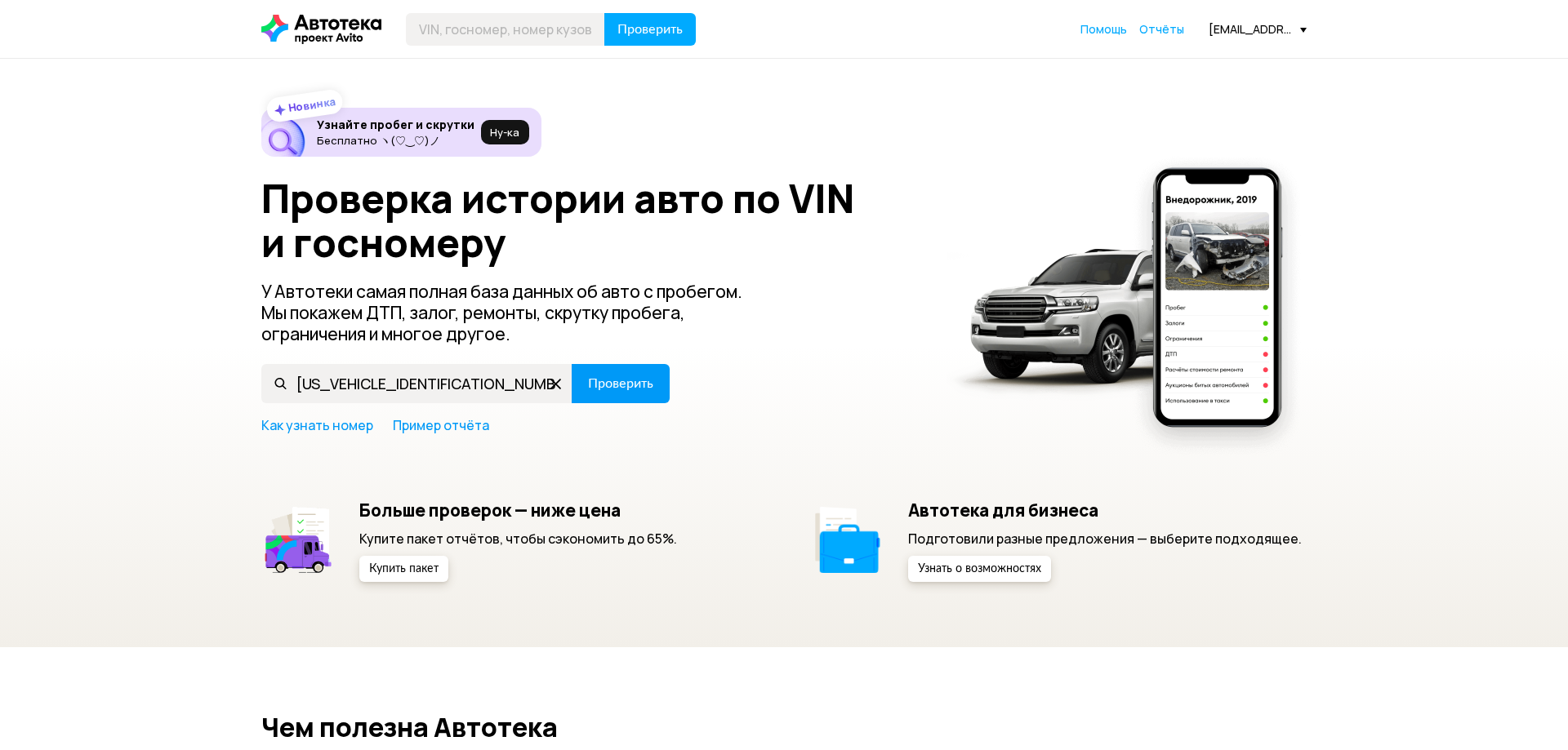
type input "[US_VEHICLE_IDENTIFICATION_NUMBER]"
click at [624, 388] on span "Проверить" at bounding box center [621, 383] width 66 height 13
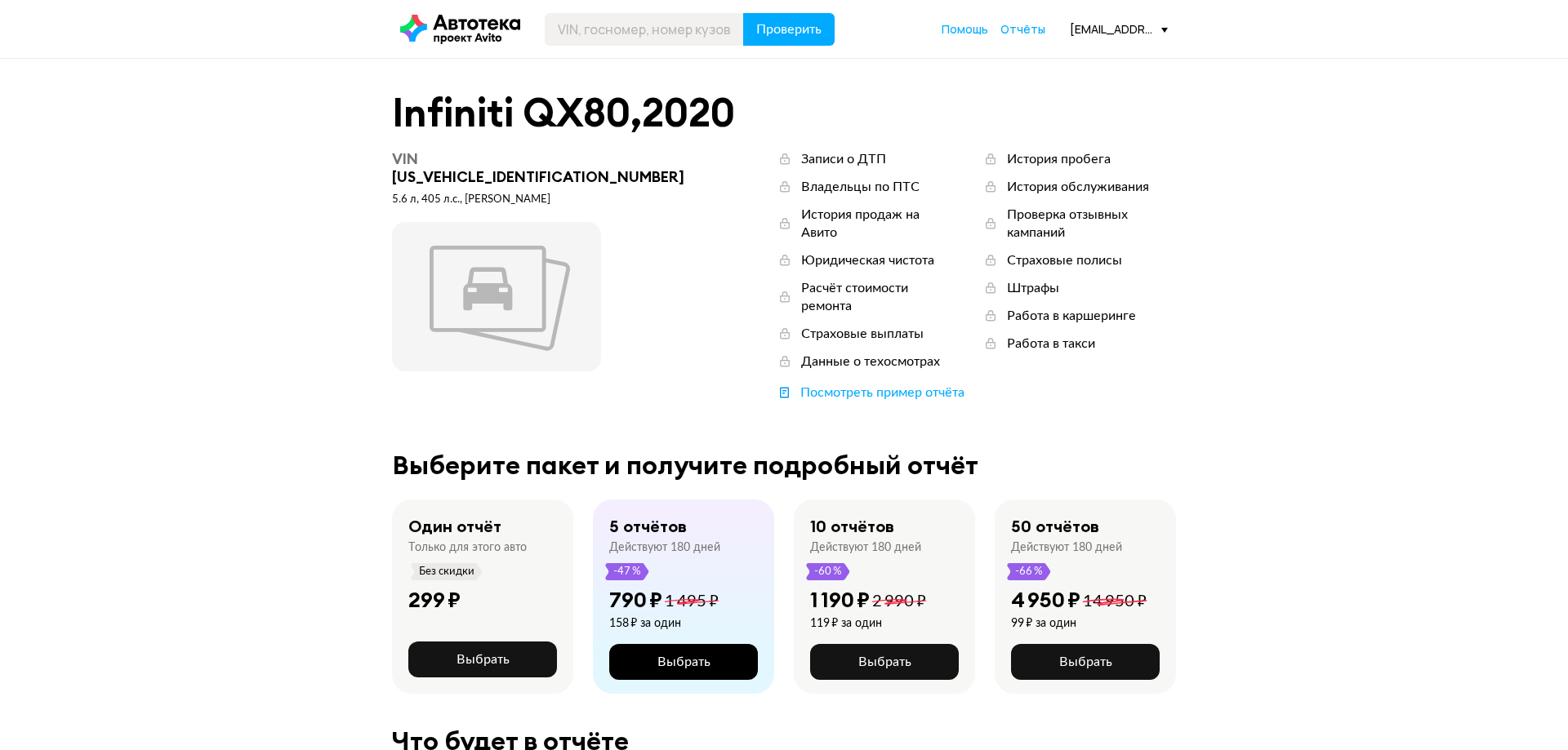
click at [663, 656] on span "Выбрать" at bounding box center [684, 662] width 53 height 13
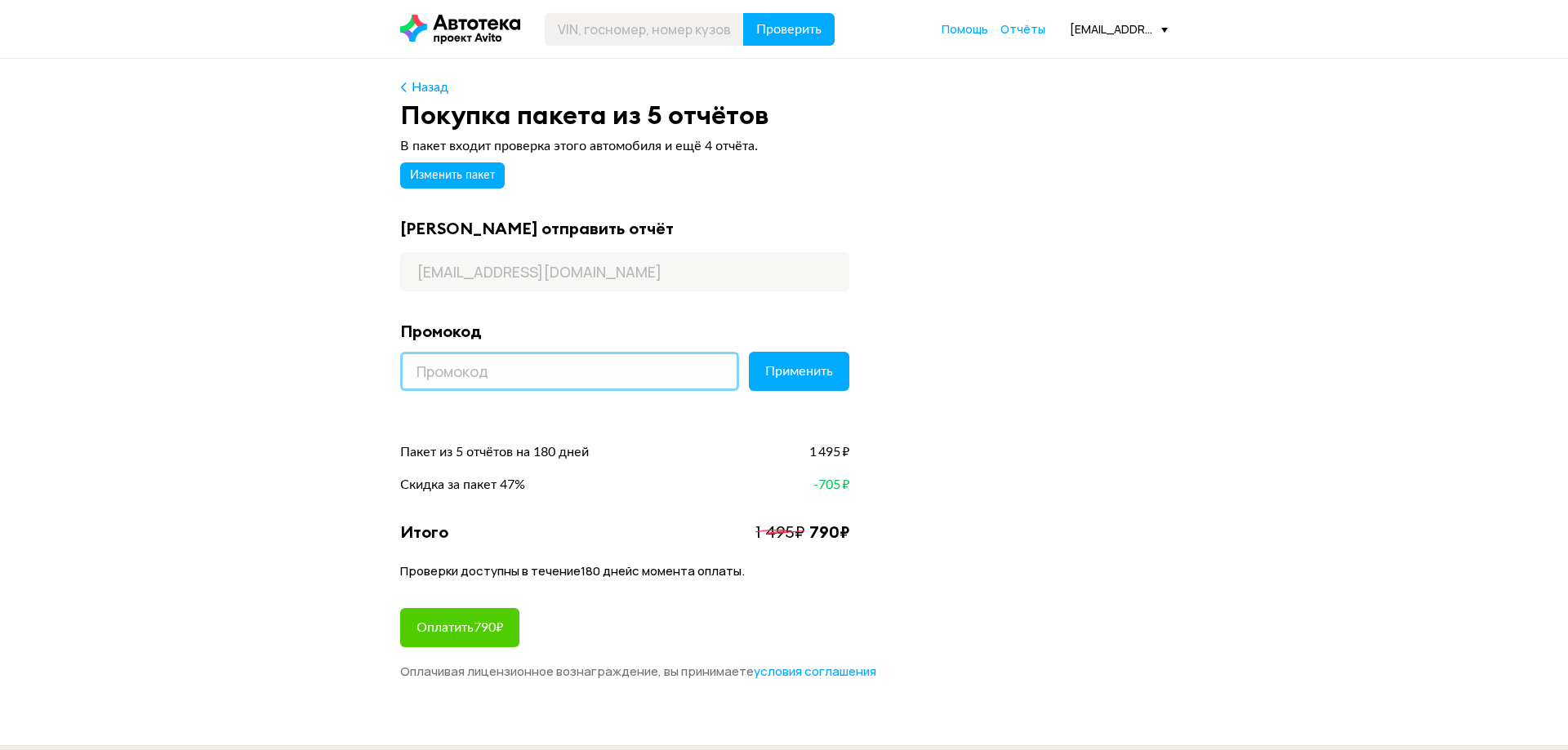
click at [499, 367] on input at bounding box center [570, 371] width 339 height 39
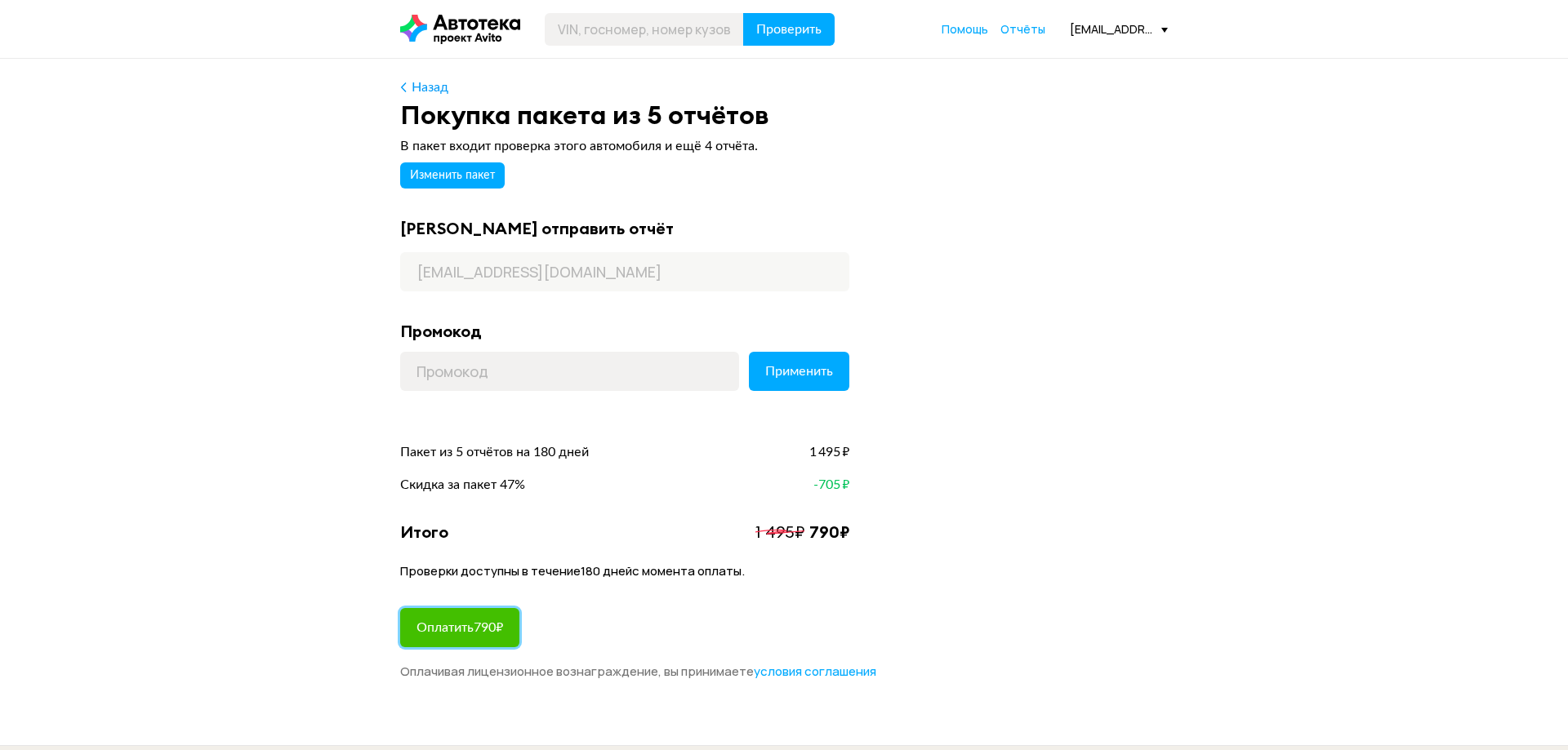
click at [481, 629] on span "Оплатить 790 ₽" at bounding box center [460, 627] width 86 height 13
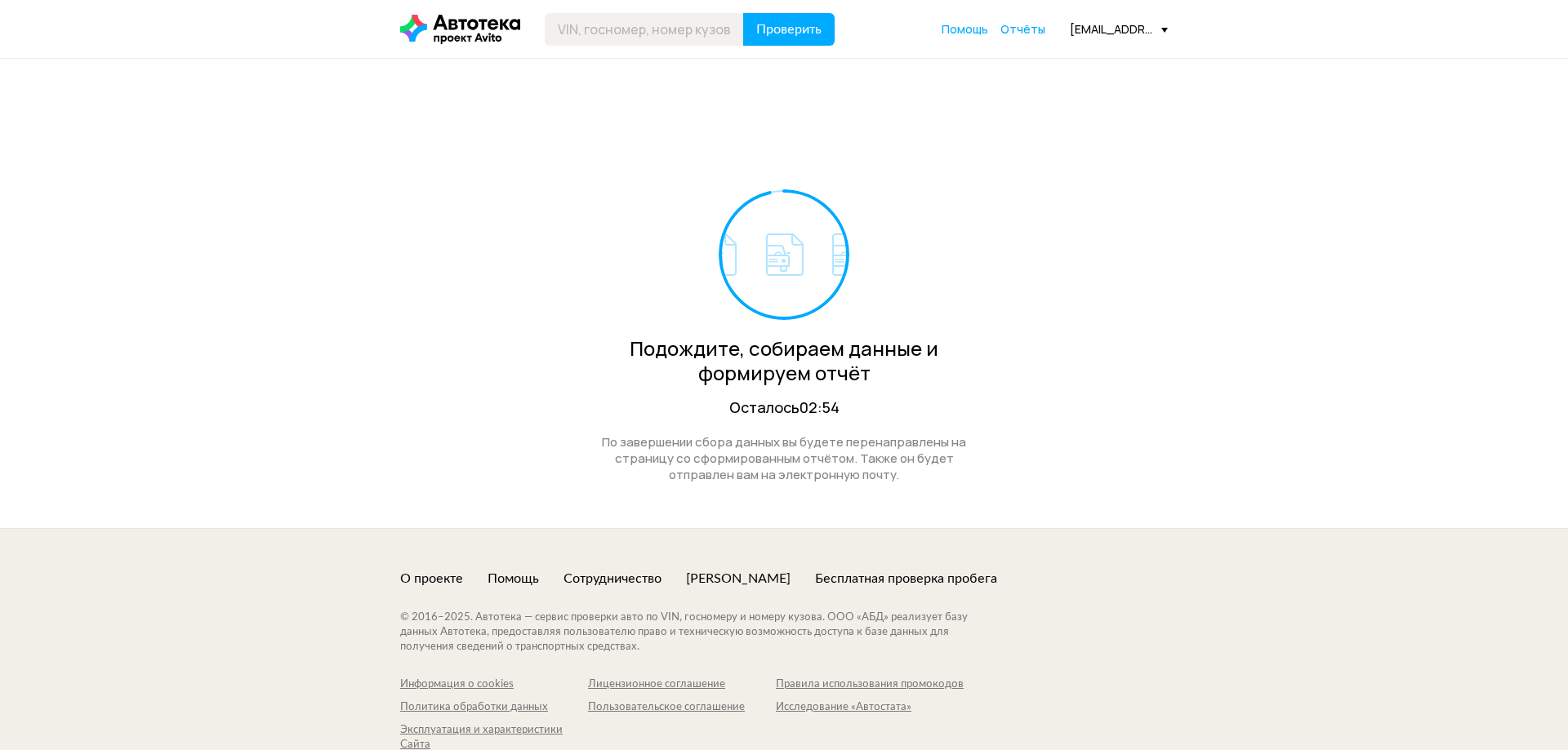
click at [956, 287] on div "Подождите, собираем данные и формируем отчёт Осталось 02:54" at bounding box center [783, 303] width 400 height 229
click at [881, 244] on div "Подождите, собираем данные и формируем отчёт Осталось 02:48" at bounding box center [783, 303] width 400 height 229
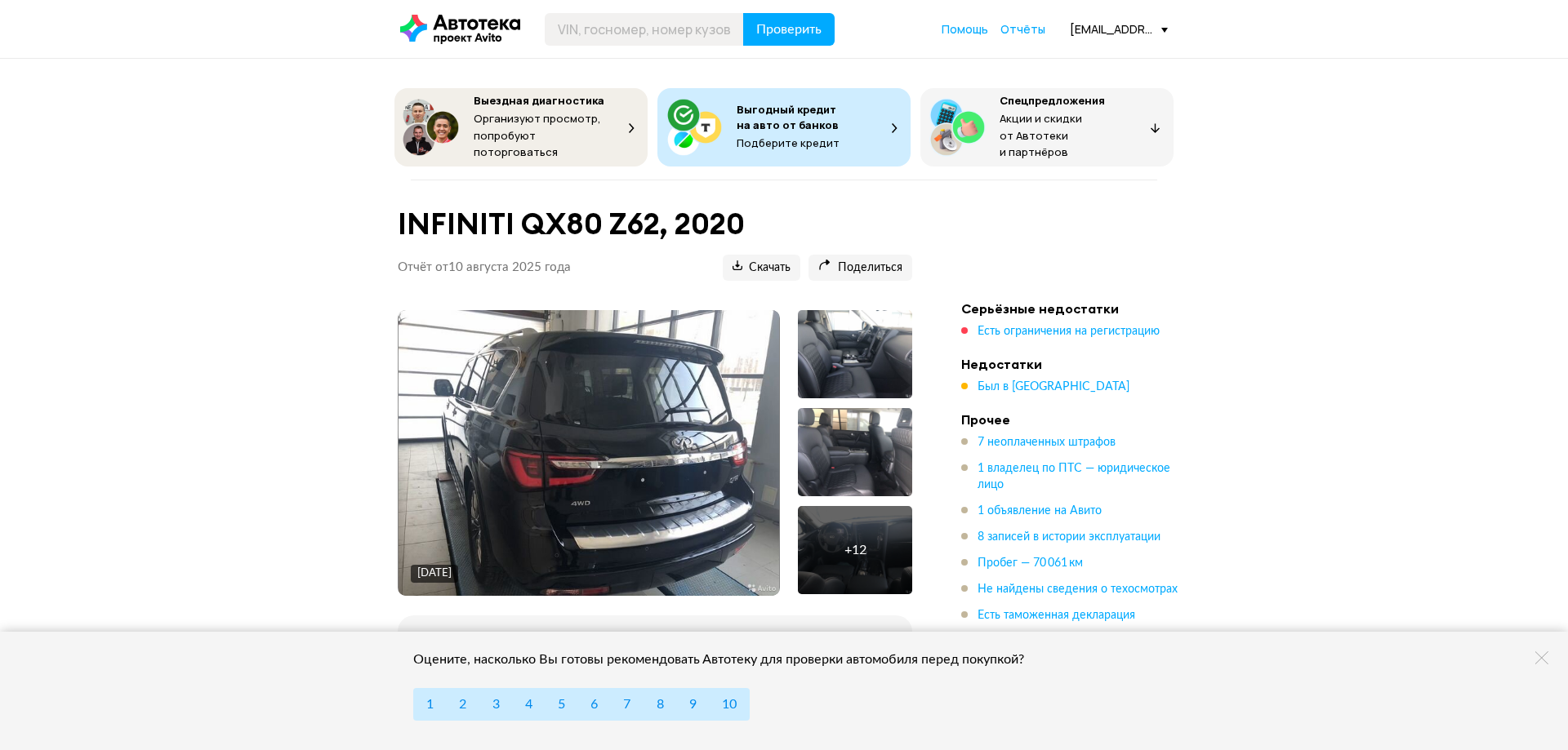
click at [619, 414] on img at bounding box center [589, 453] width 381 height 286
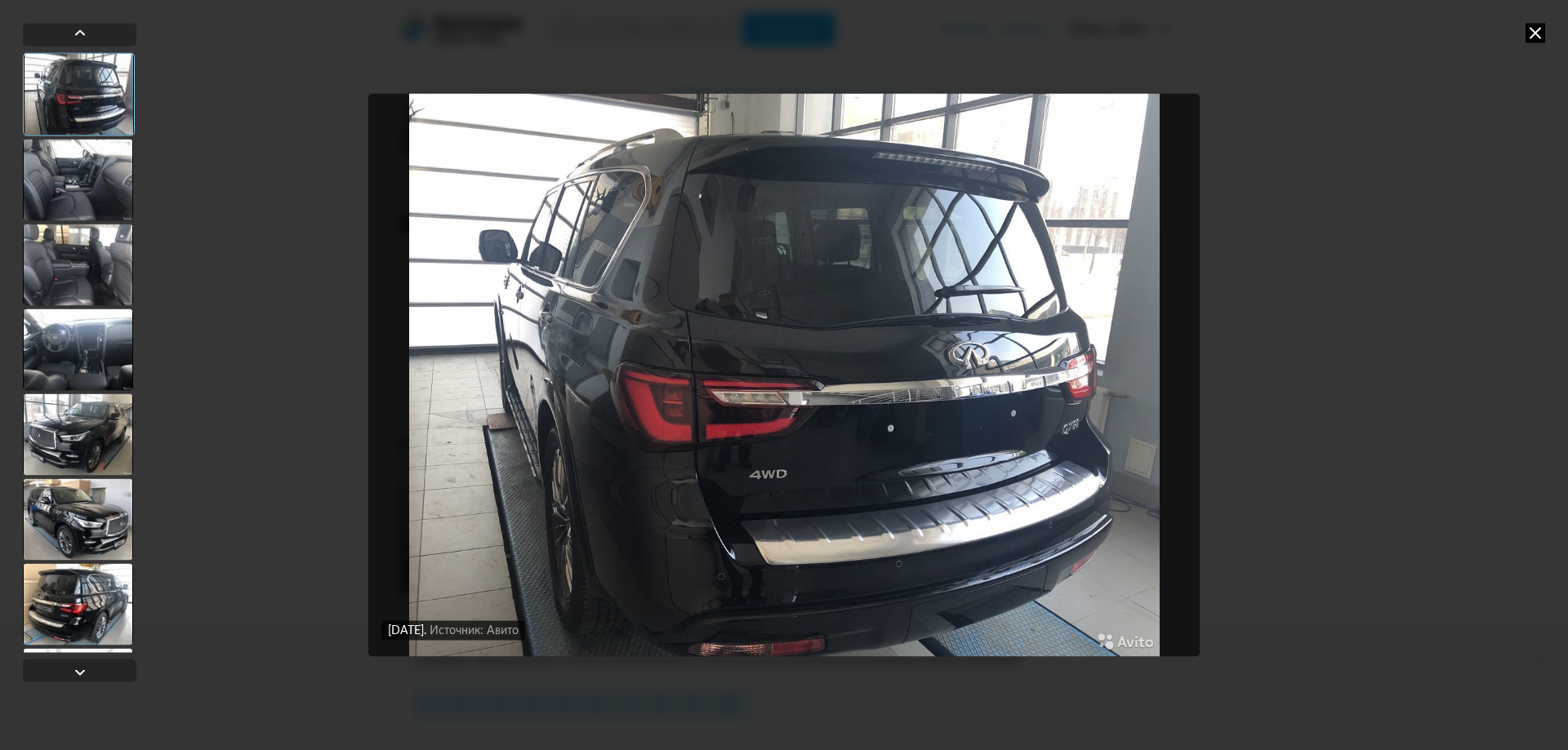
click at [75, 289] on div at bounding box center [78, 264] width 111 height 81
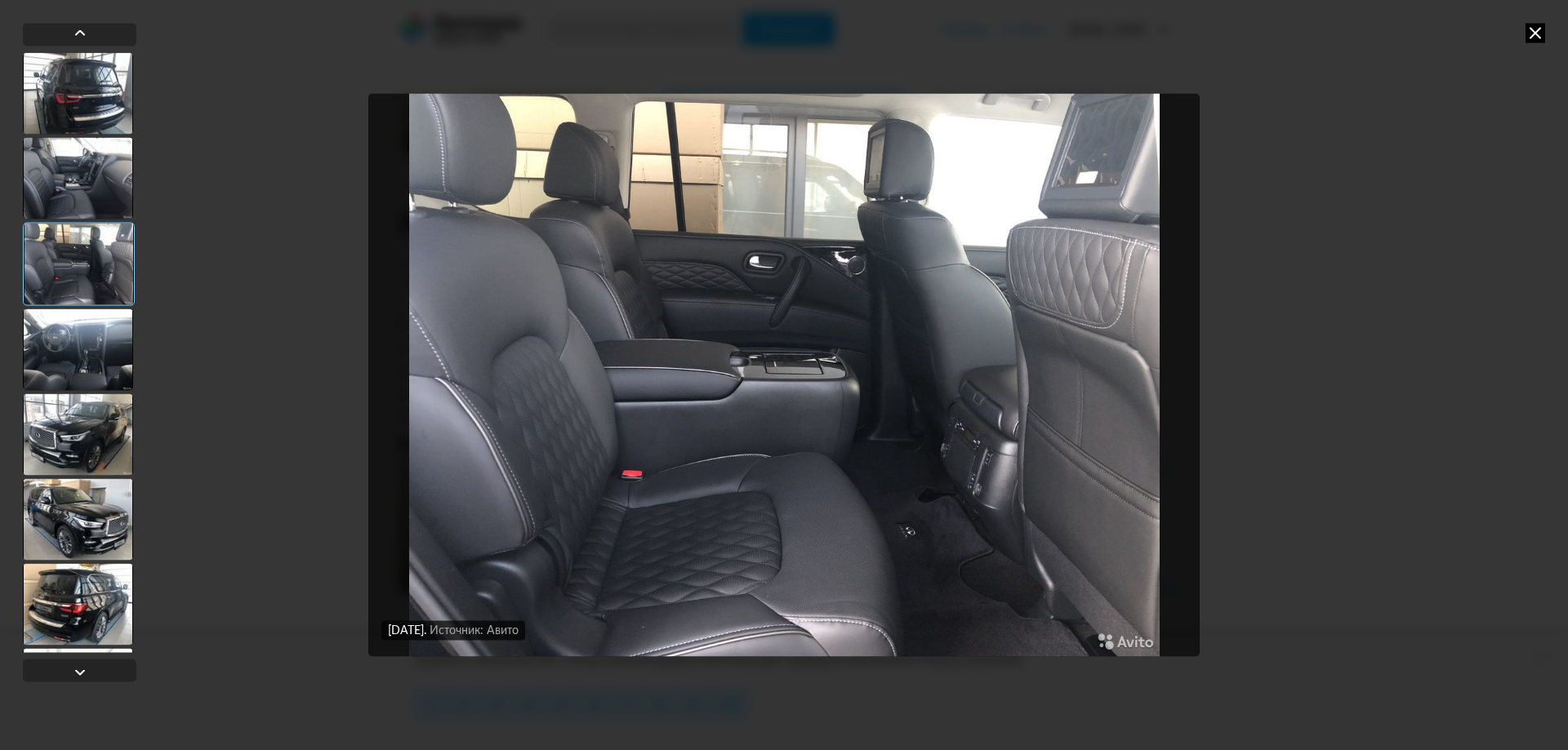
click at [85, 358] on div at bounding box center [78, 349] width 111 height 81
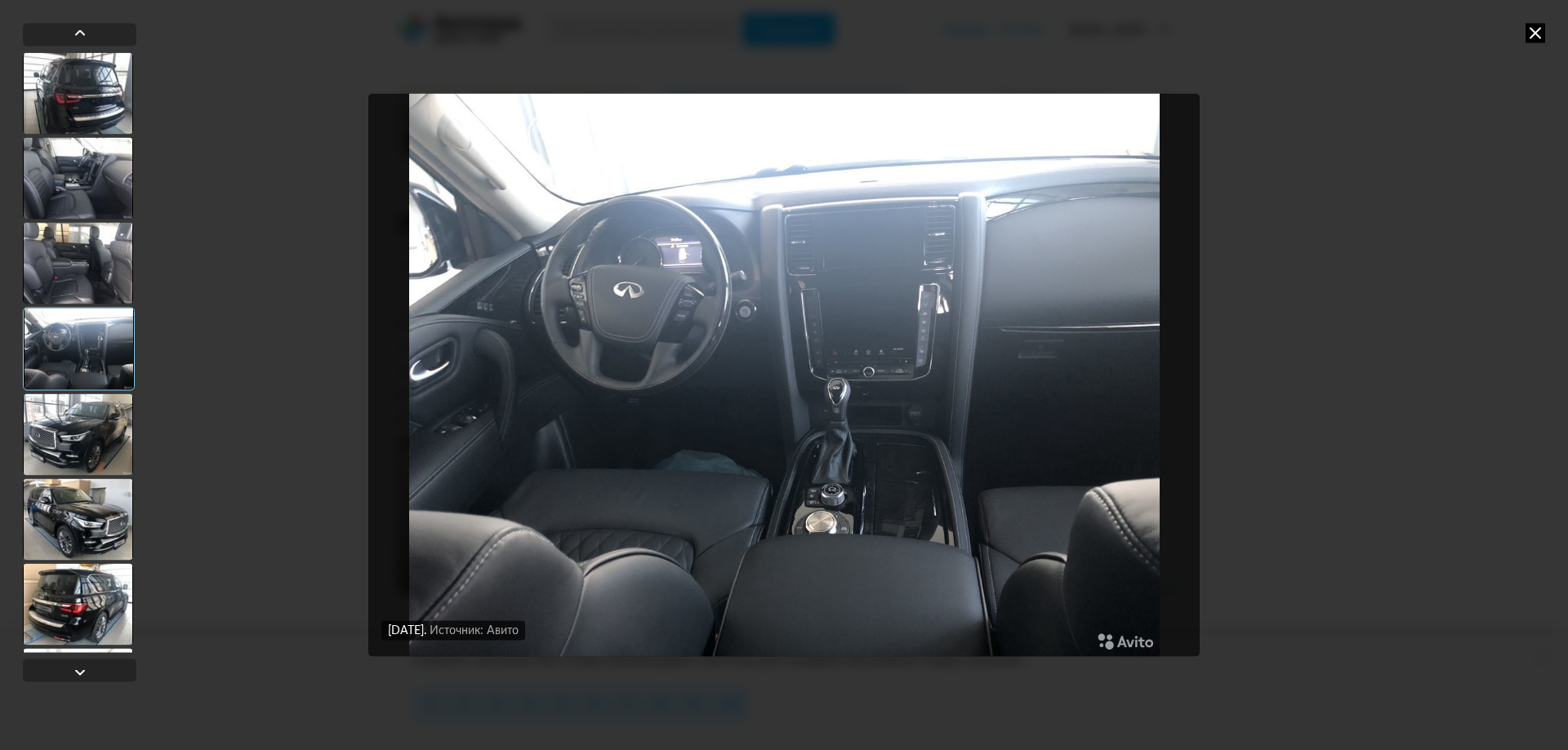
click at [71, 429] on div at bounding box center [78, 434] width 111 height 81
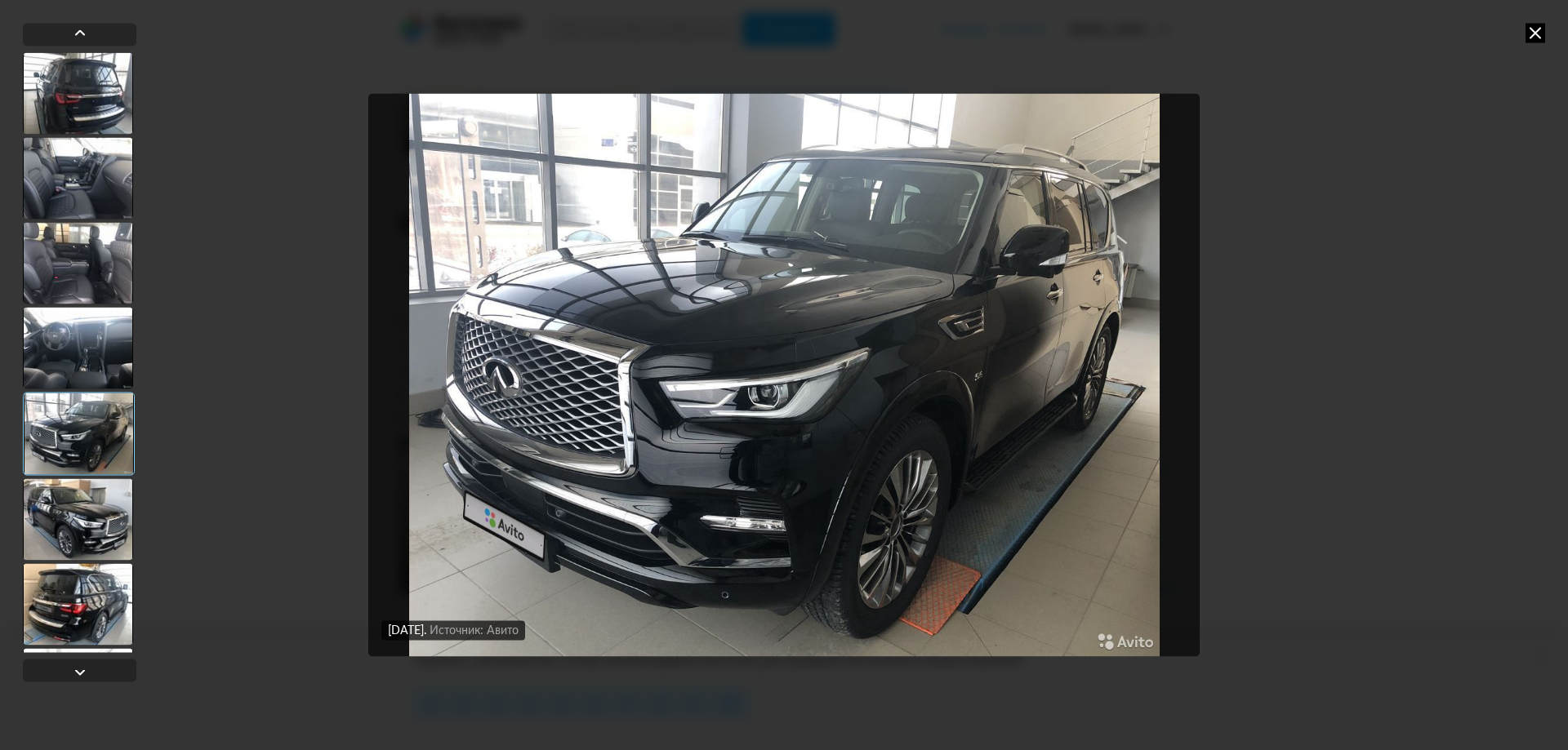
click at [81, 298] on div at bounding box center [78, 263] width 111 height 81
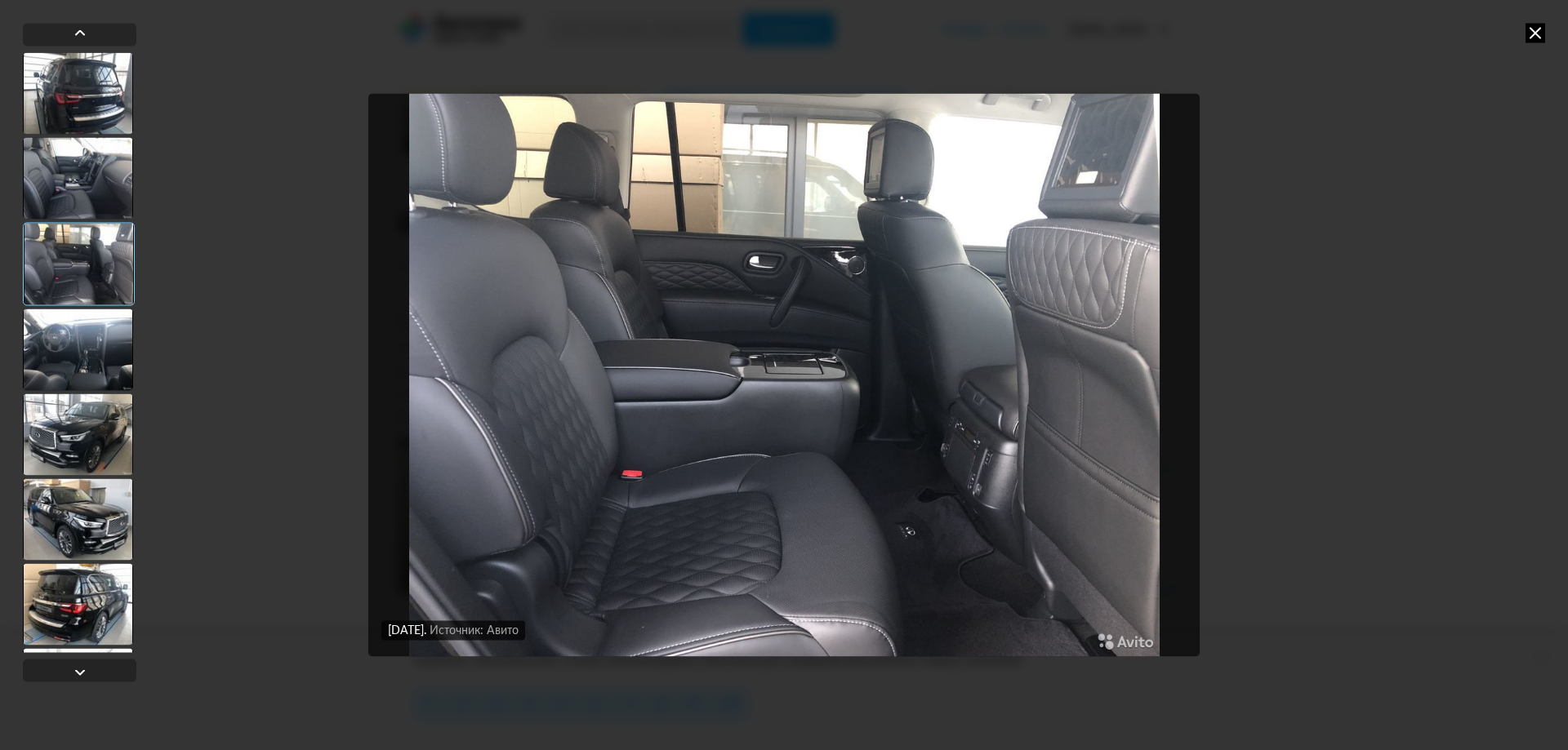
click at [82, 369] on div at bounding box center [78, 349] width 111 height 81
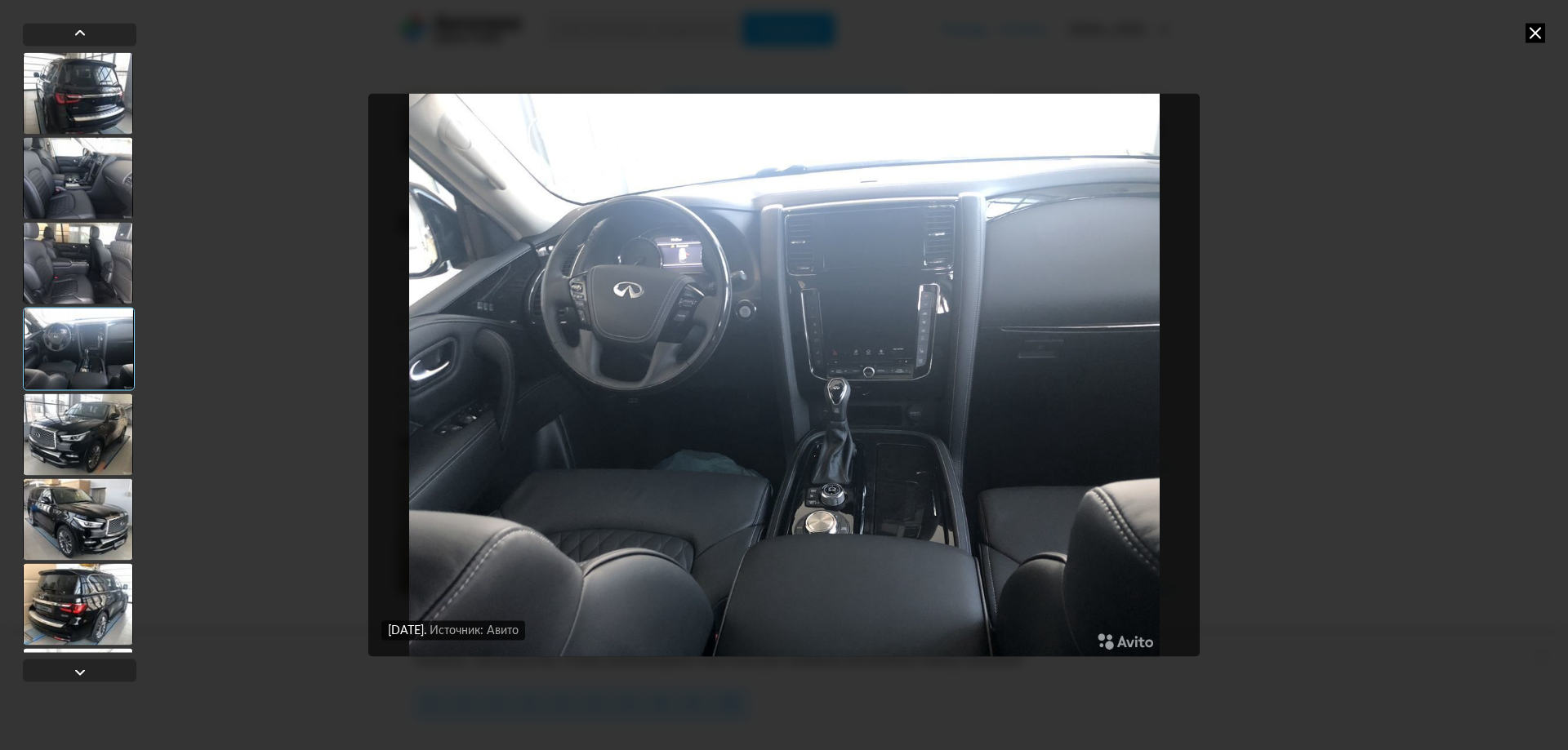
click at [95, 255] on div at bounding box center [78, 263] width 111 height 81
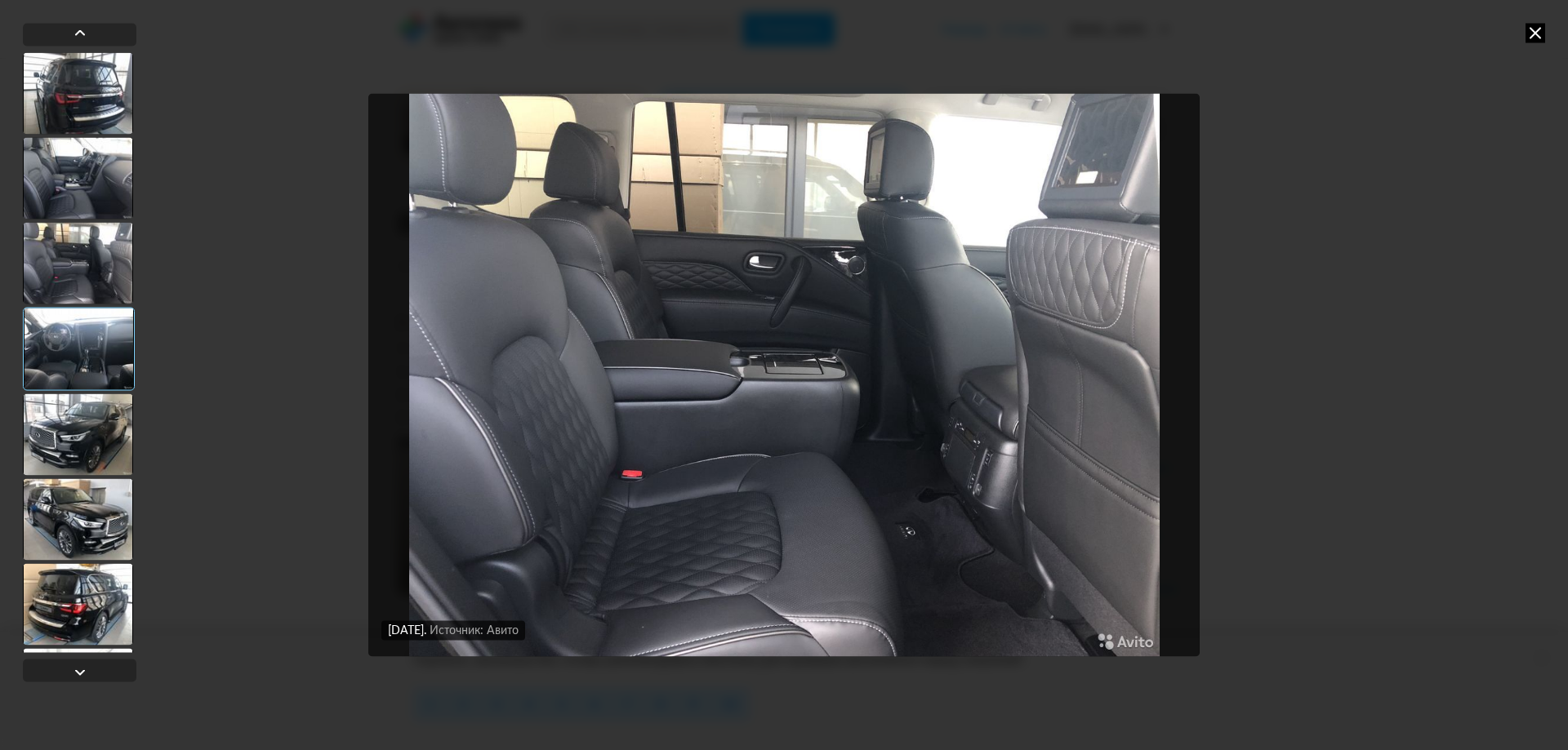
click at [102, 171] on div at bounding box center [78, 178] width 111 height 81
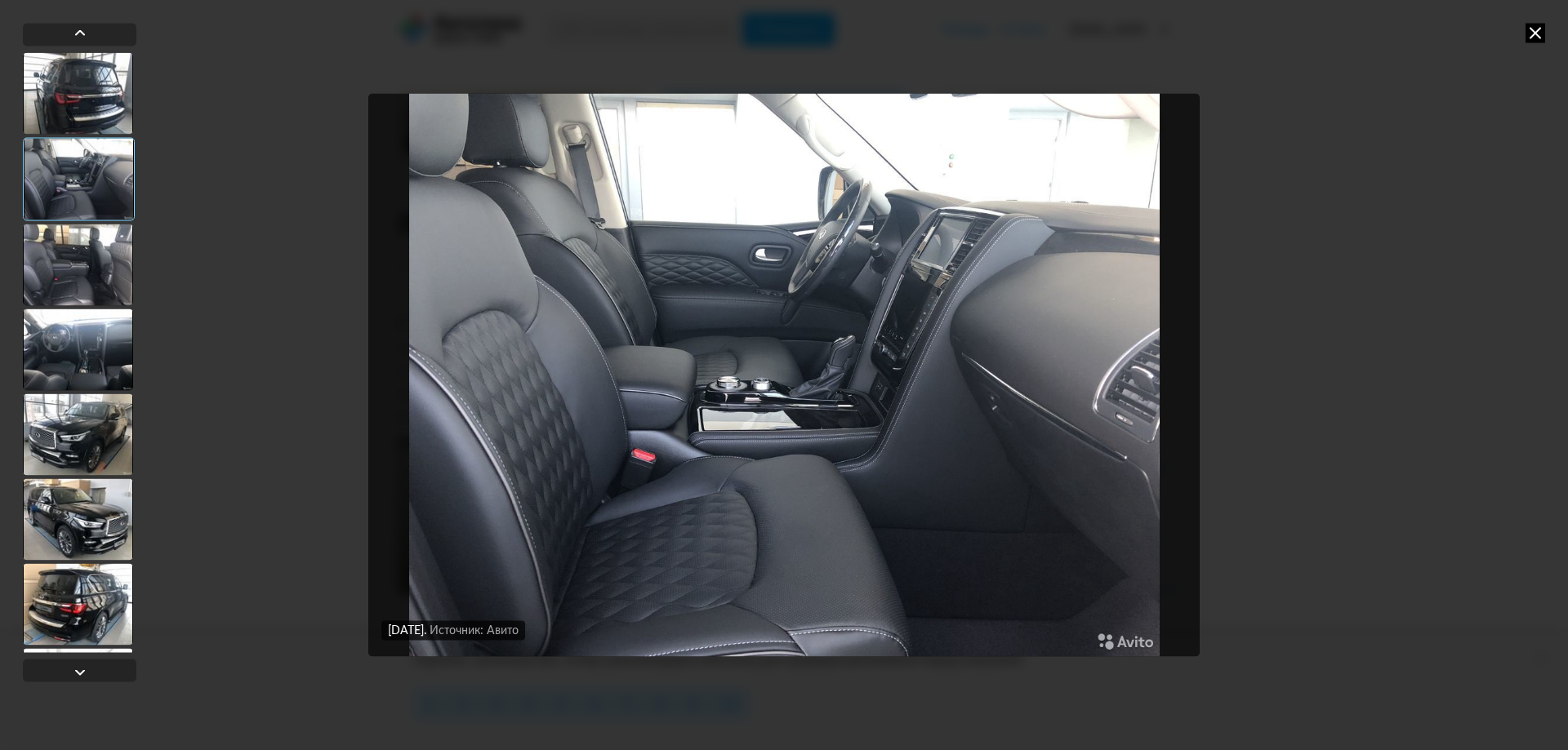
click at [97, 99] on div at bounding box center [78, 92] width 111 height 81
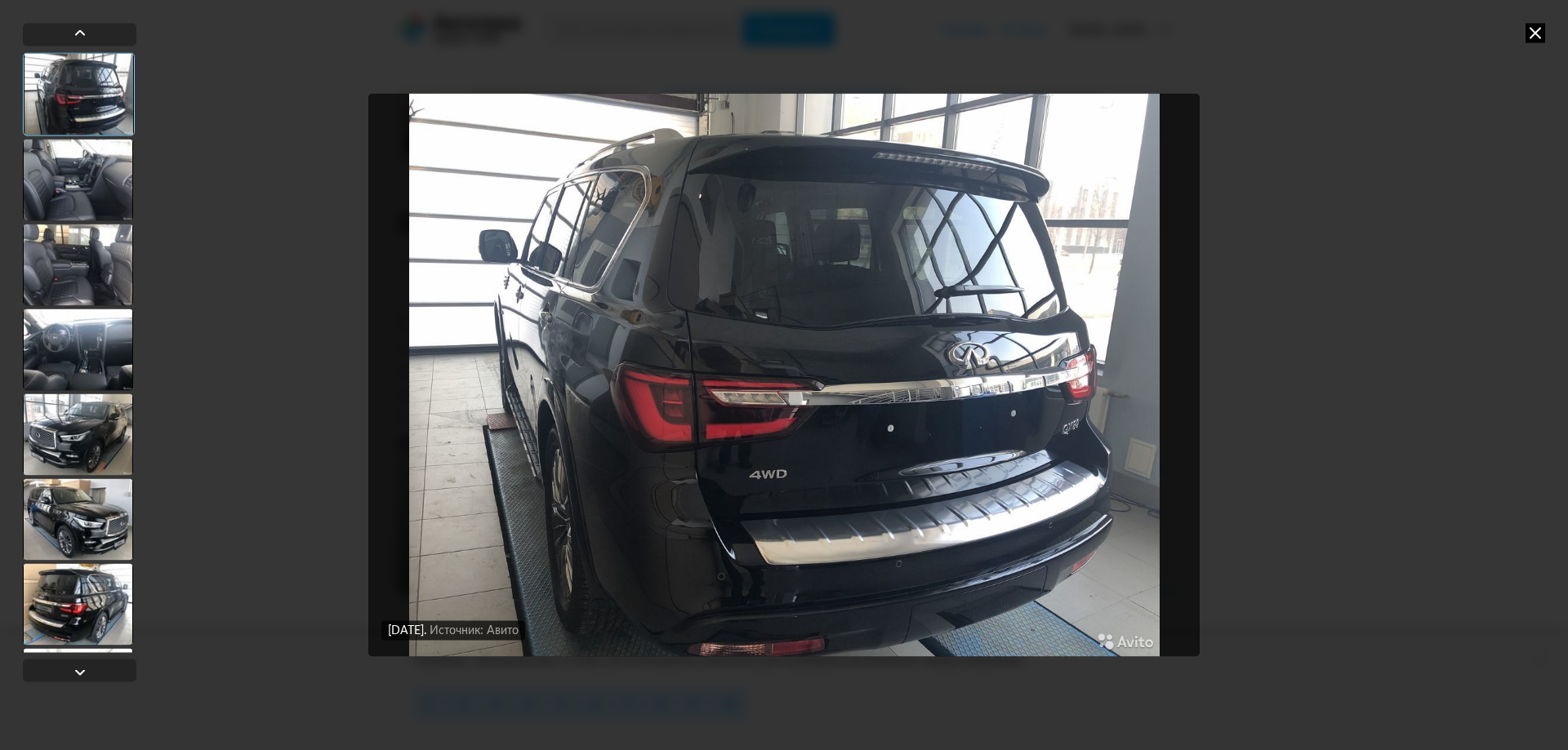
click at [88, 556] on div at bounding box center [78, 519] width 111 height 81
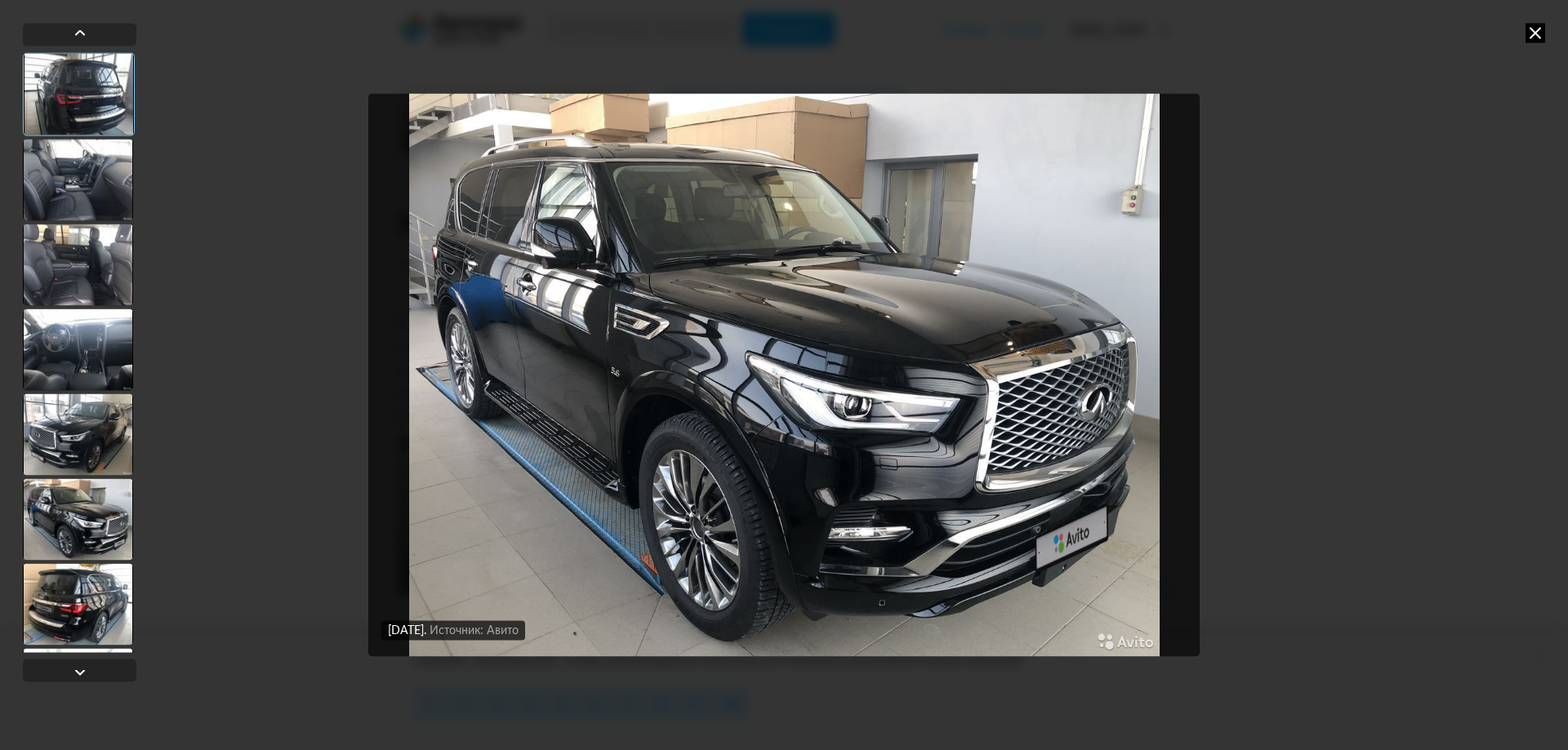
click at [81, 607] on div at bounding box center [78, 604] width 111 height 81
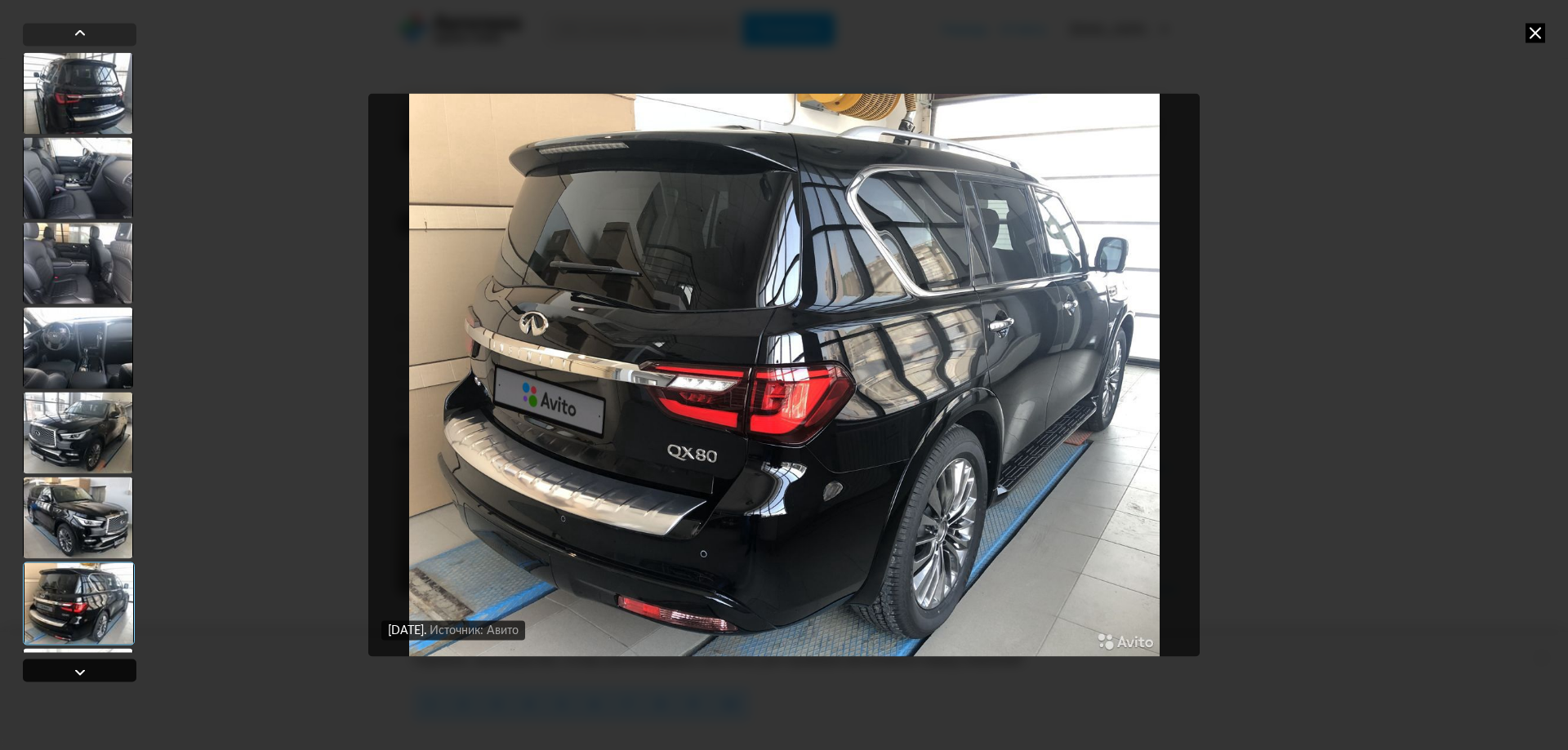
click at [79, 675] on div at bounding box center [80, 671] width 20 height 20
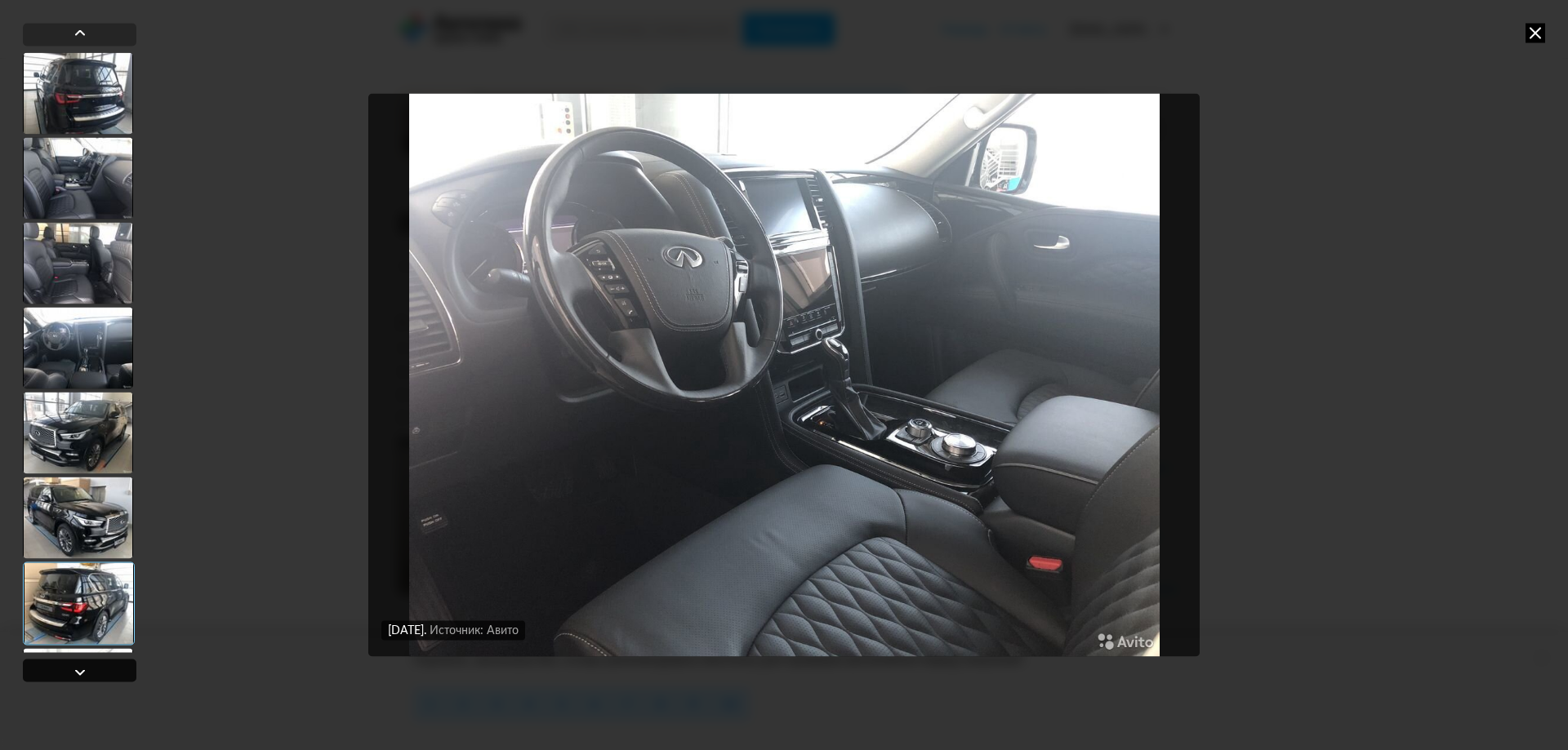
click at [79, 675] on div at bounding box center [80, 671] width 20 height 20
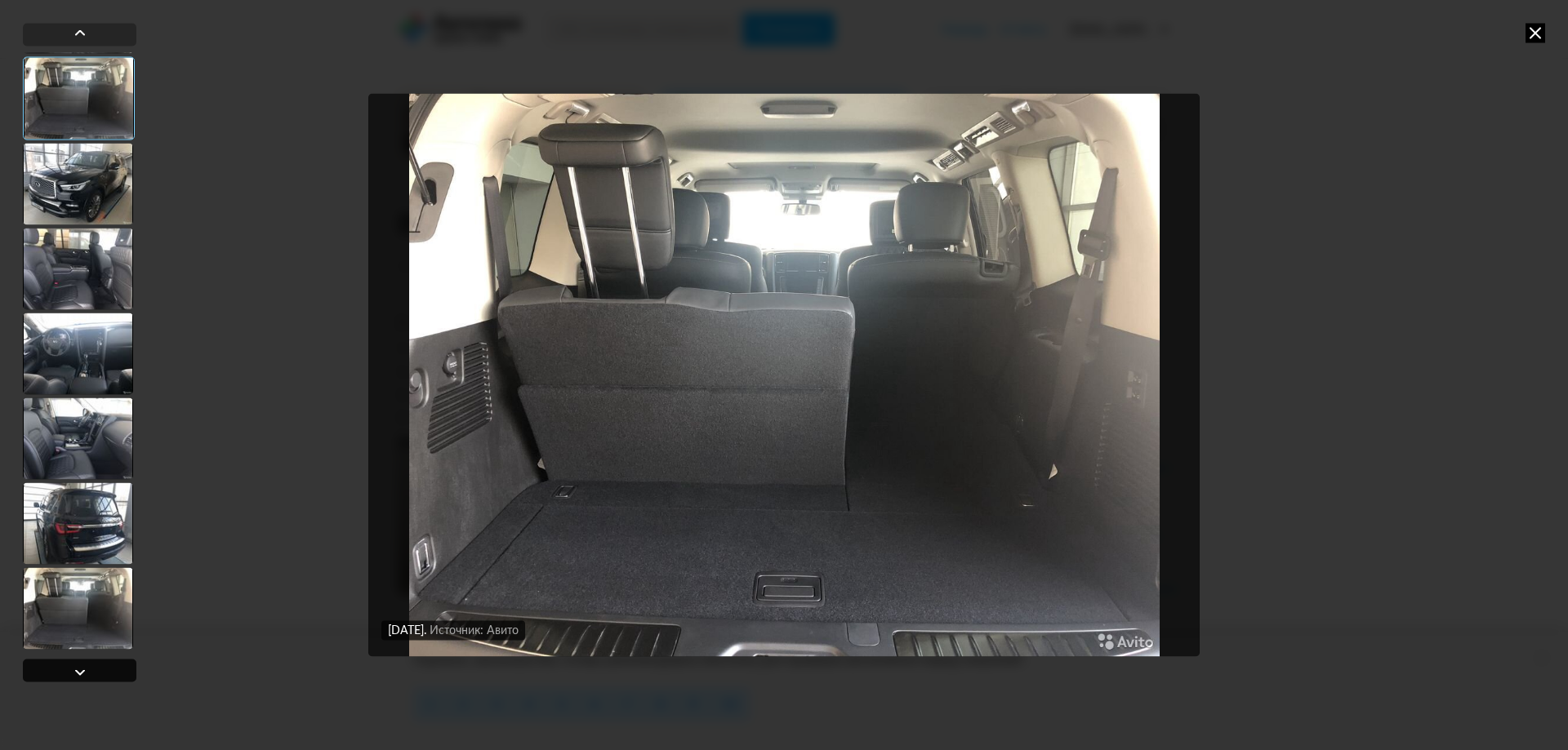
click at [79, 675] on div at bounding box center [80, 671] width 20 height 20
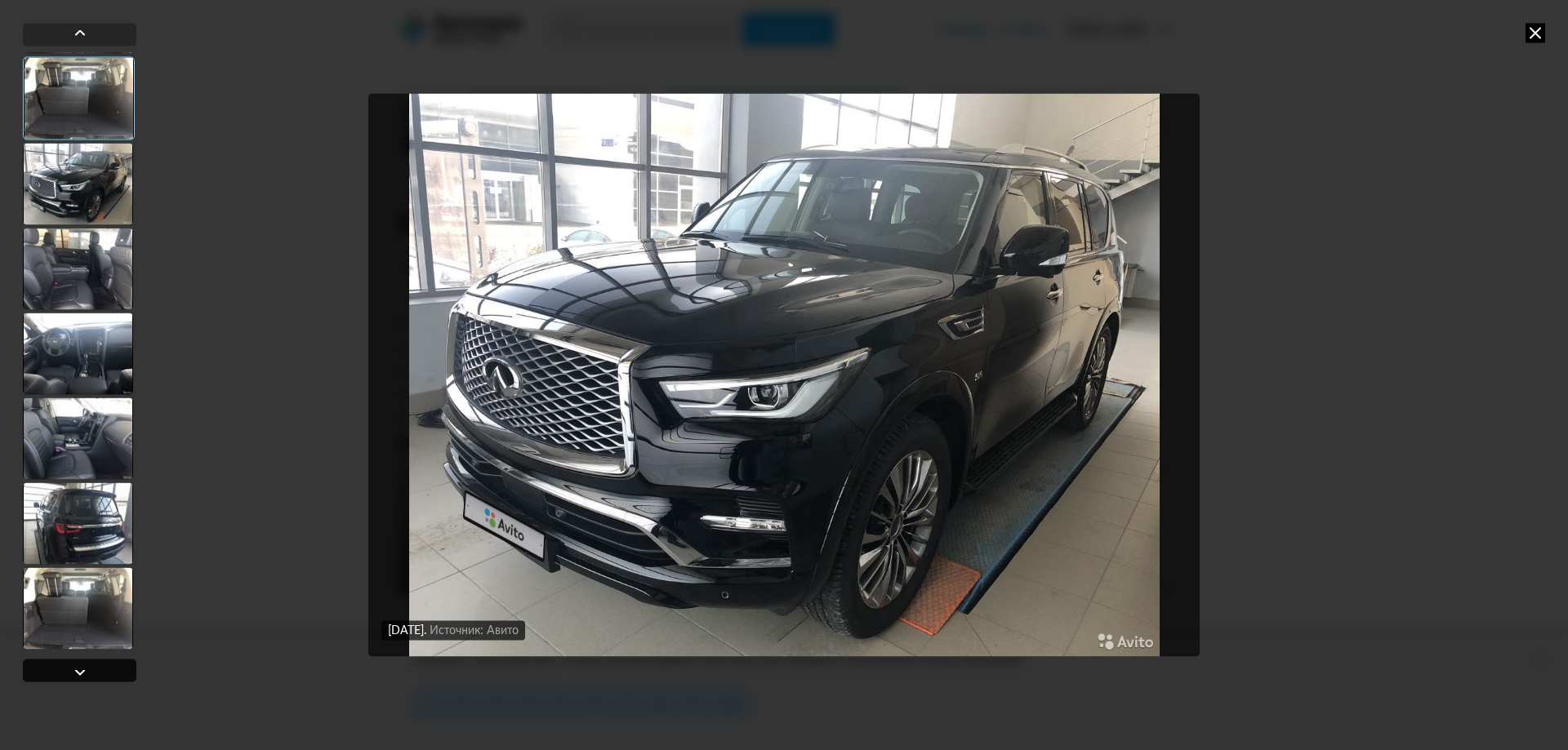
click at [79, 675] on div at bounding box center [80, 671] width 20 height 20
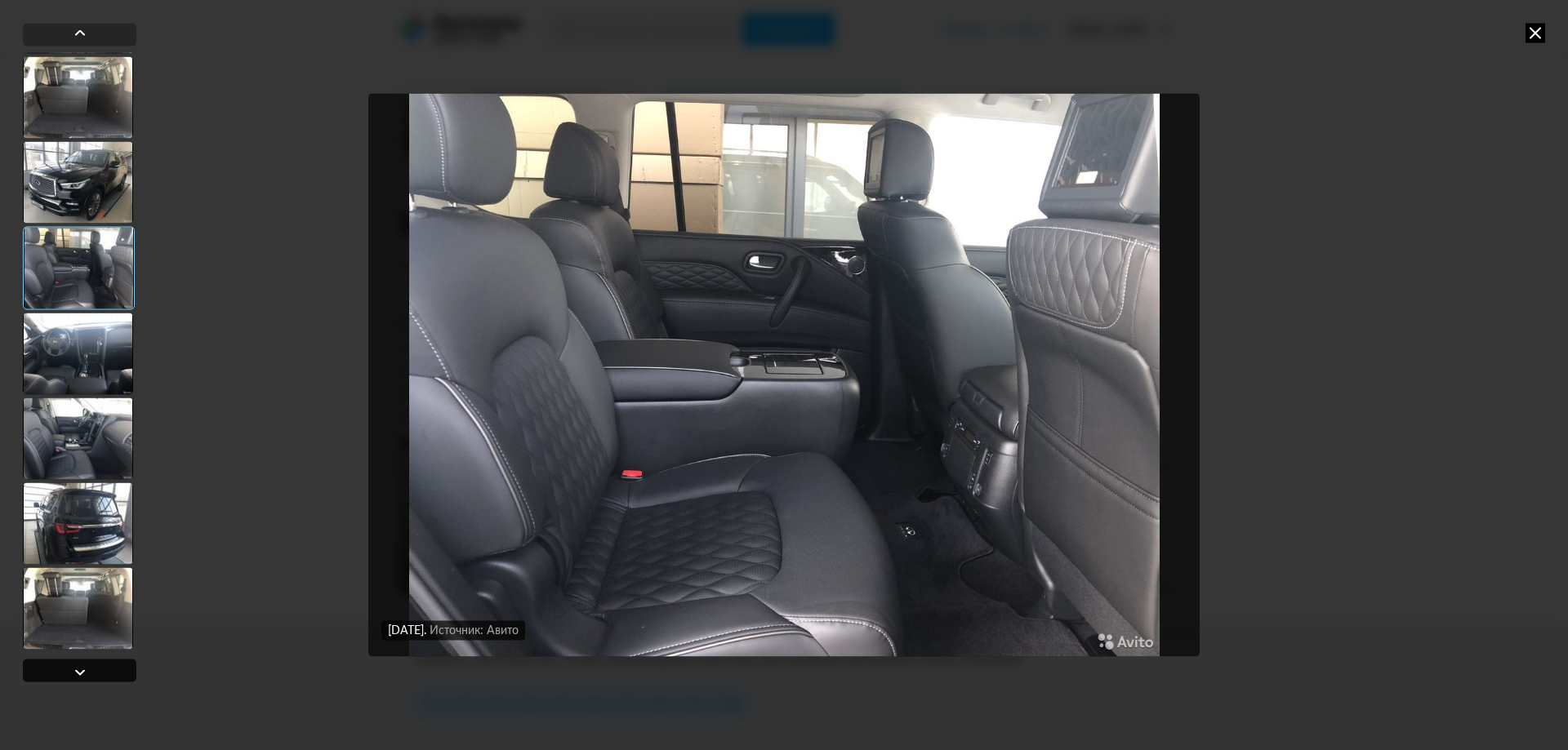
click at [79, 675] on div at bounding box center [80, 671] width 20 height 20
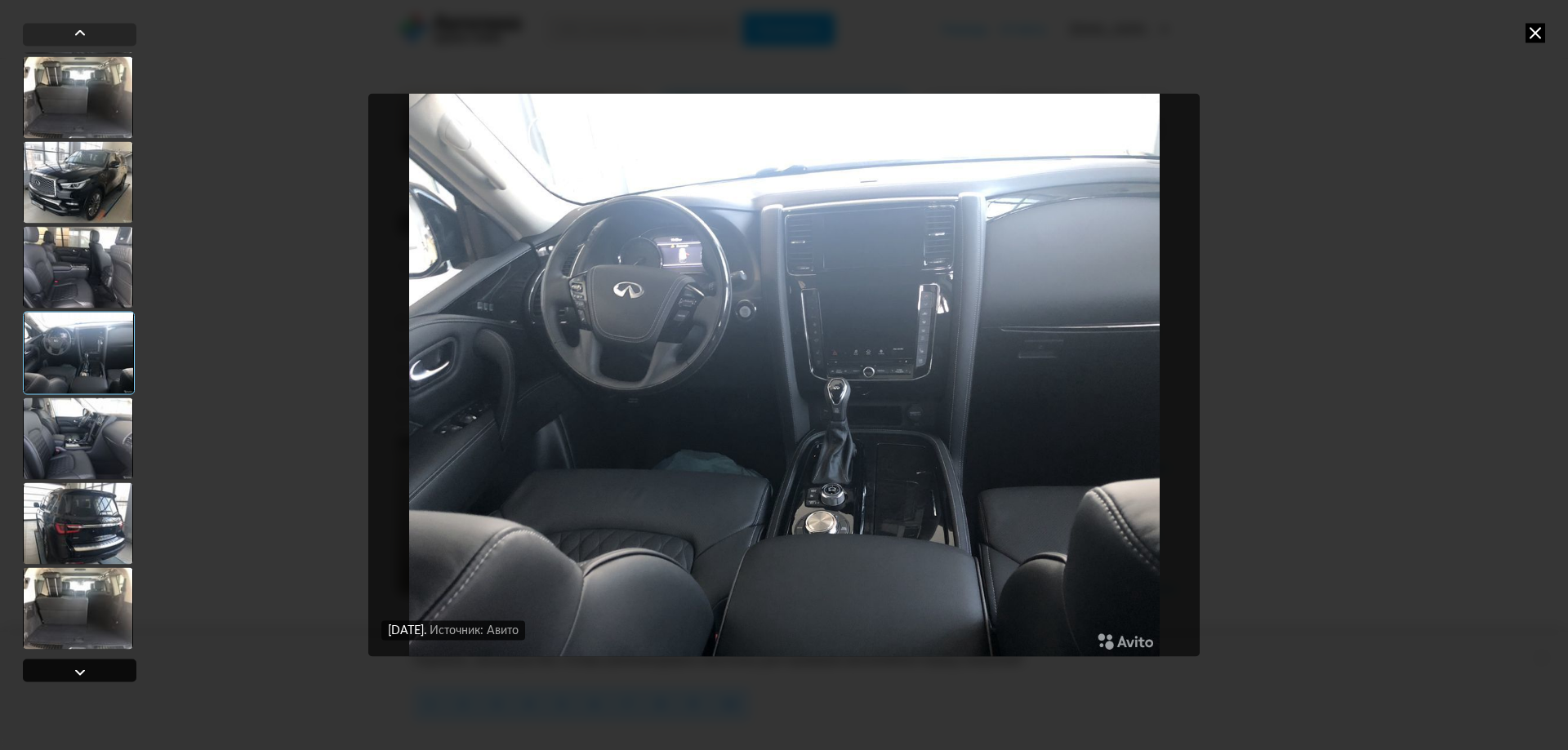
click at [79, 675] on div at bounding box center [80, 671] width 20 height 20
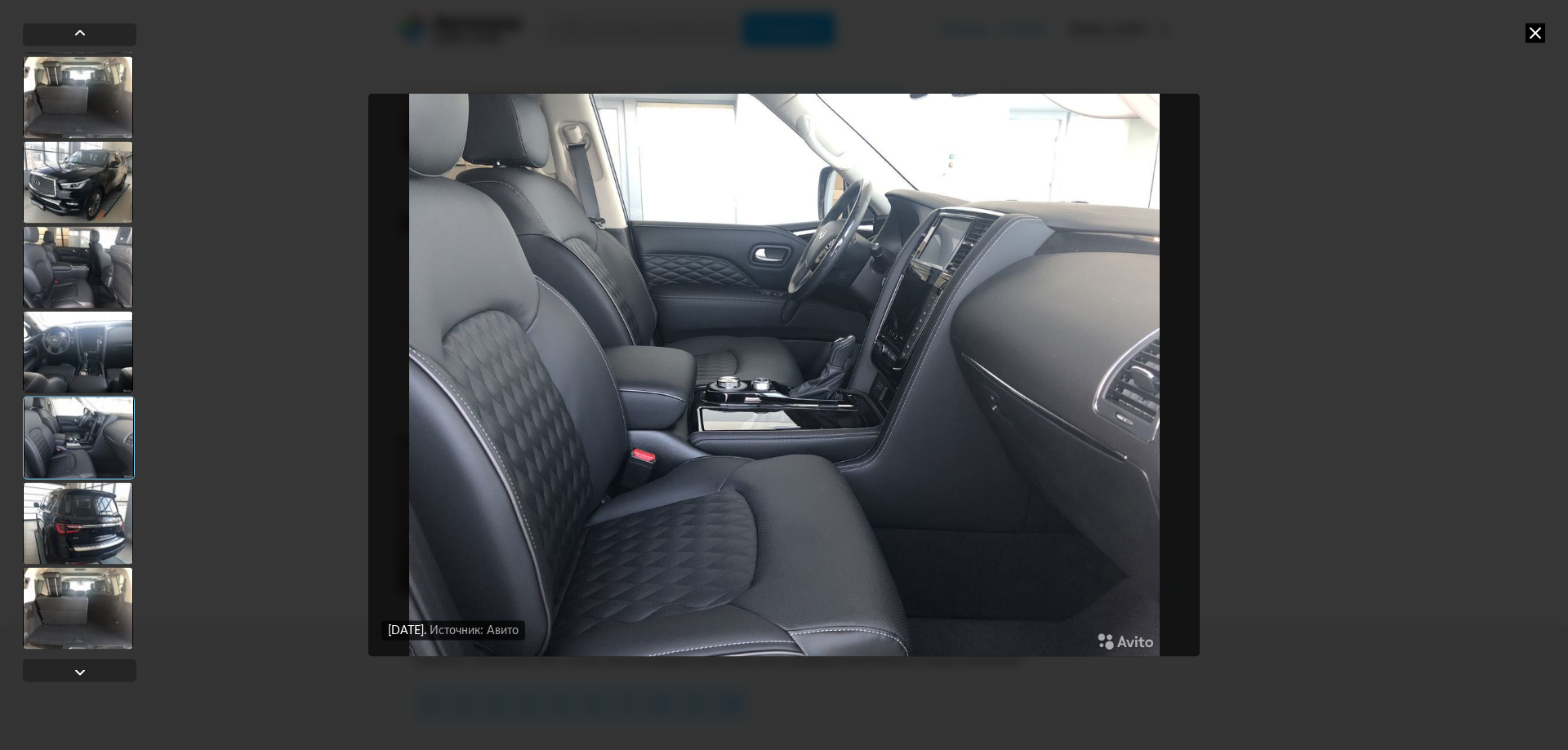
click at [1519, 31] on div "20 июня 2021 года Источник: Авито 20 июня 2021 года Источник: Авито 20 июня 202…" at bounding box center [784, 375] width 1568 height 750
click at [1540, 23] on icon at bounding box center [1535, 32] width 20 height 20
